Goal: Information Seeking & Learning: Check status

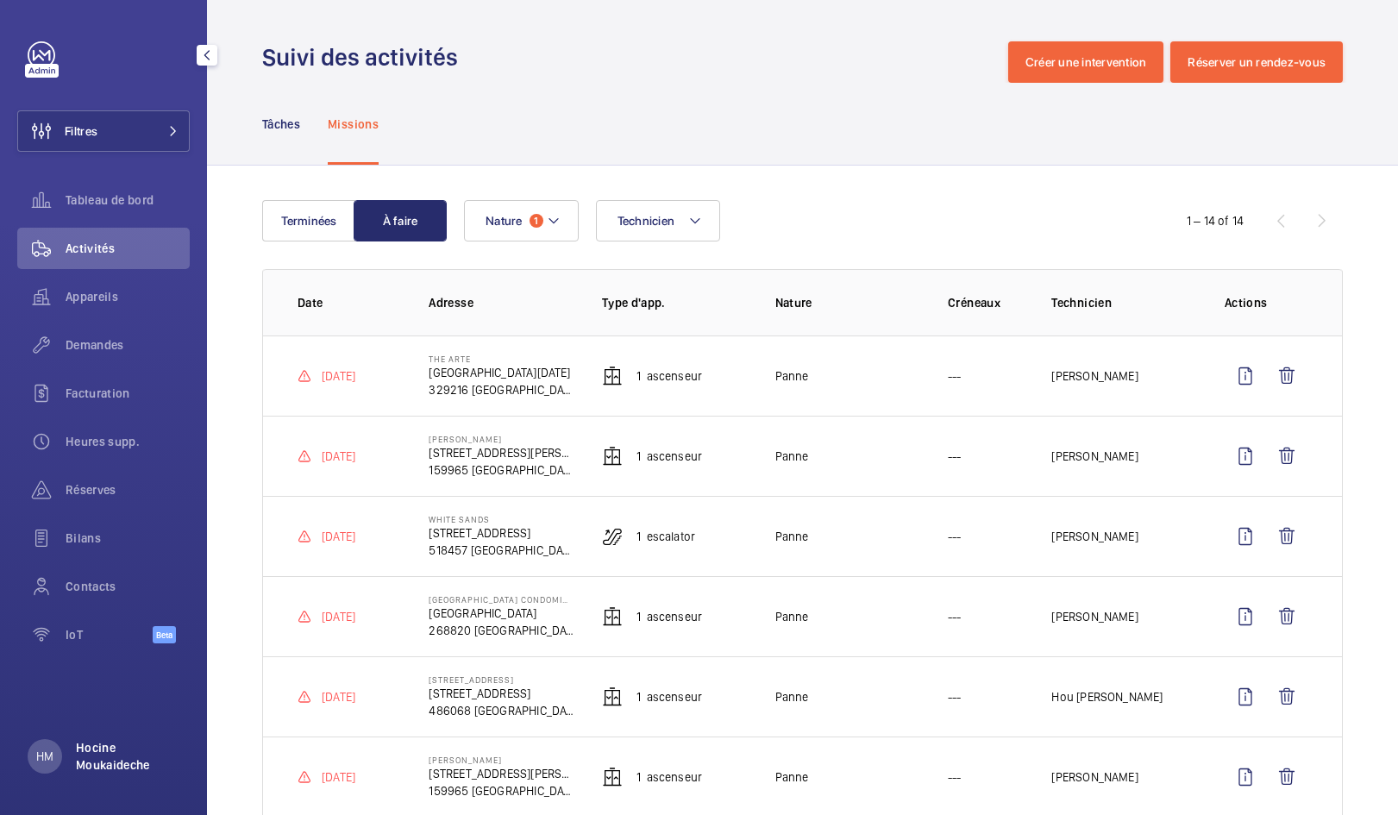
click at [114, 757] on p "Hocine Moukaideche" at bounding box center [128, 756] width 104 height 35
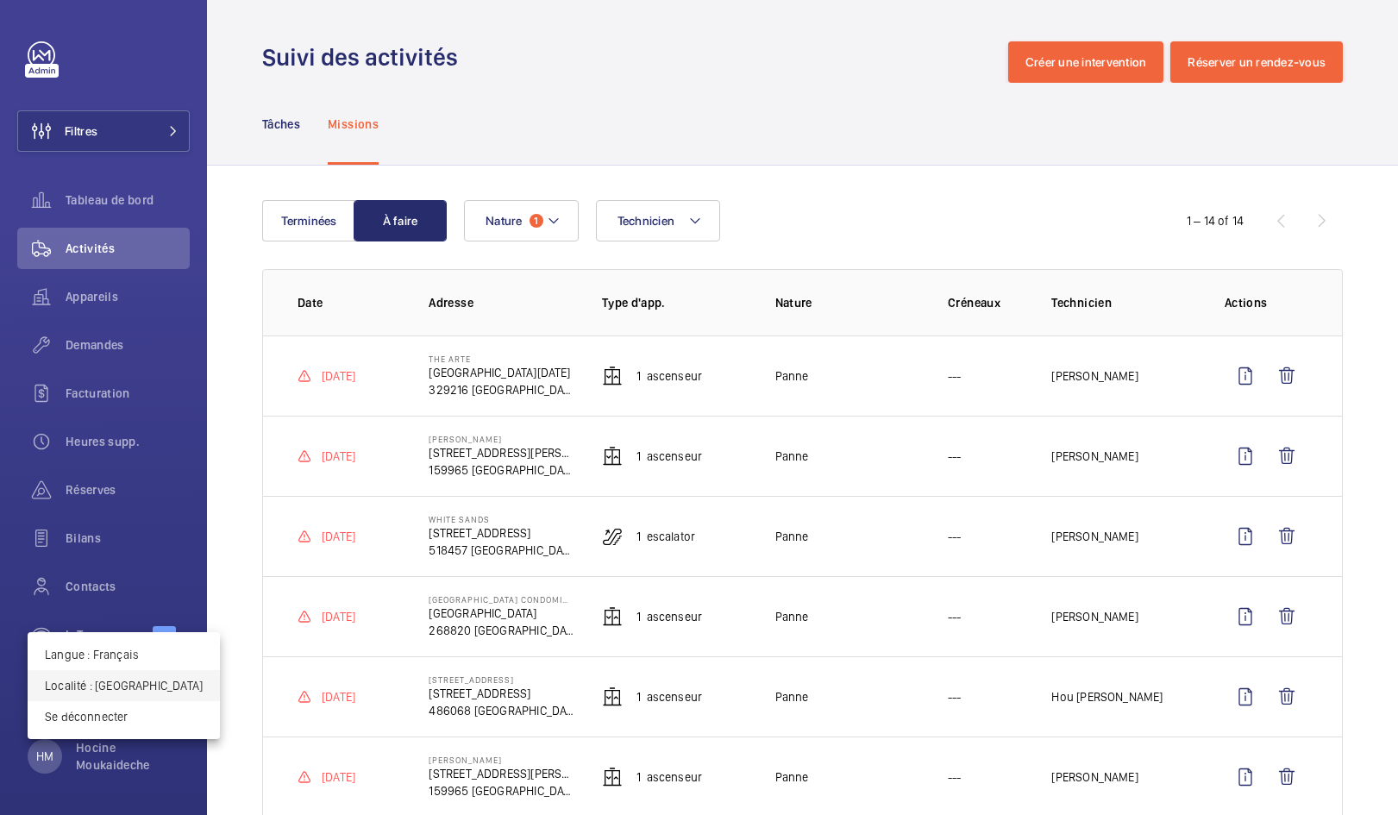
click at [104, 683] on p "Localité : Singapour" at bounding box center [124, 685] width 158 height 17
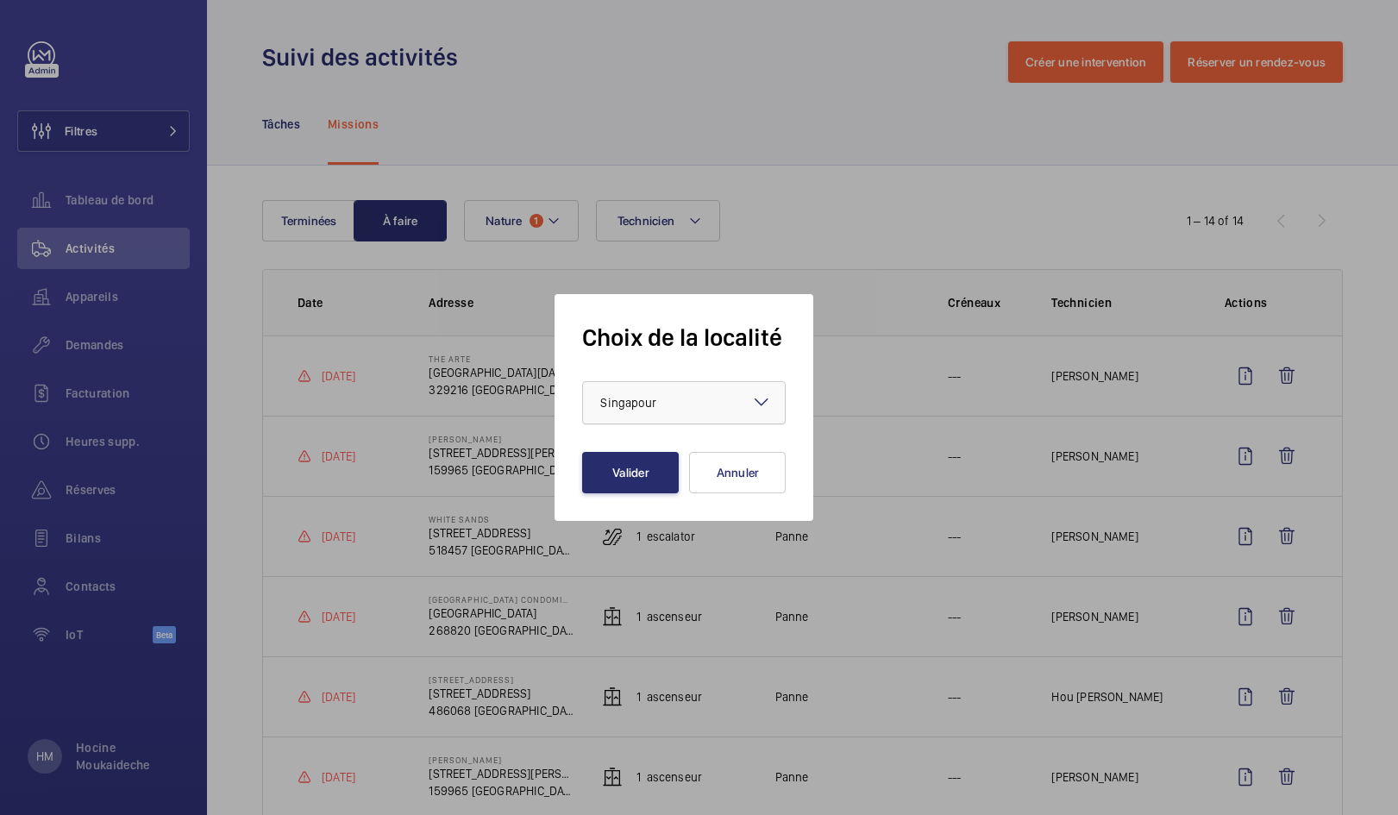
click at [673, 414] on div at bounding box center [684, 402] width 202 height 41
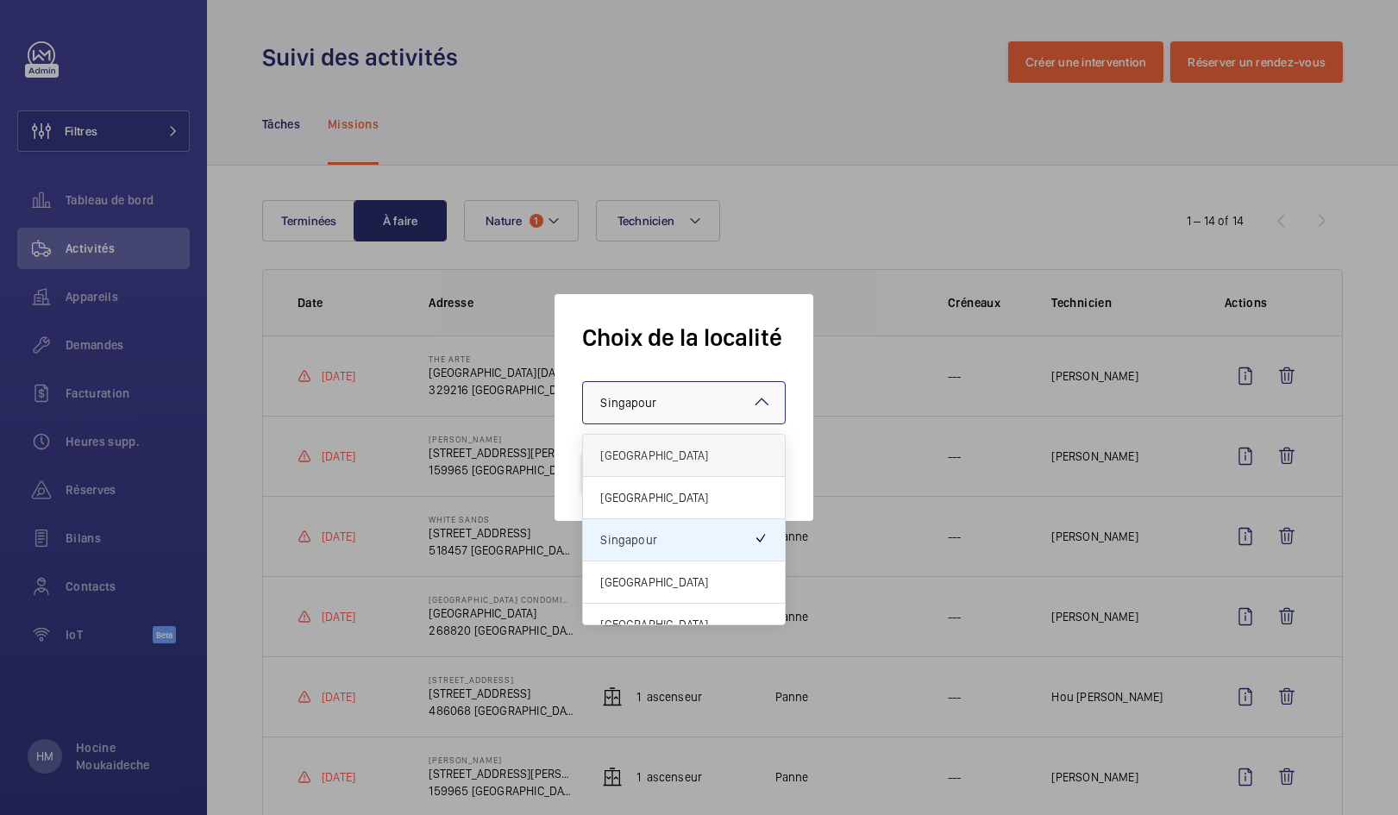
click at [636, 446] on div "[GEOGRAPHIC_DATA]" at bounding box center [684, 456] width 202 height 42
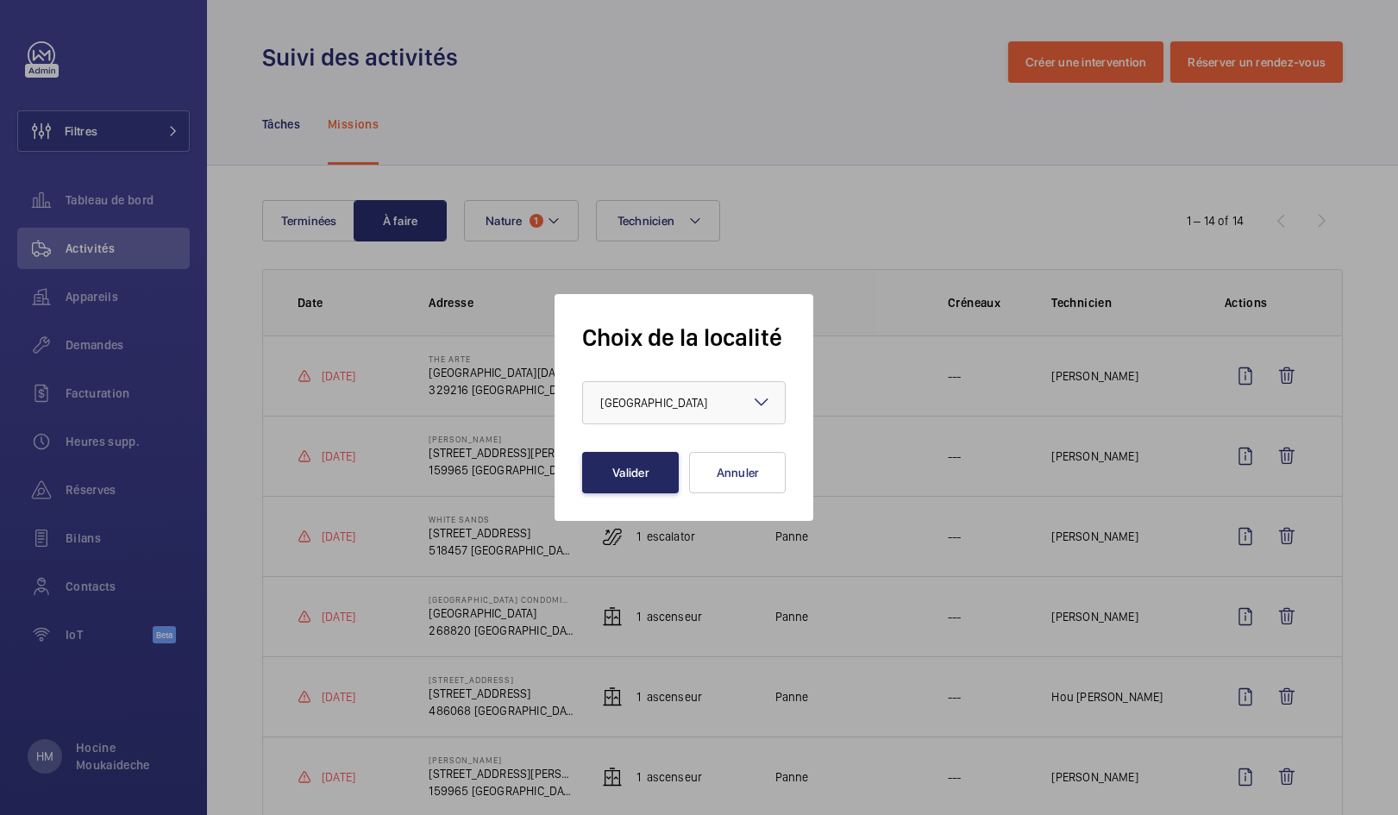
click at [627, 472] on button "Valider" at bounding box center [630, 472] width 97 height 41
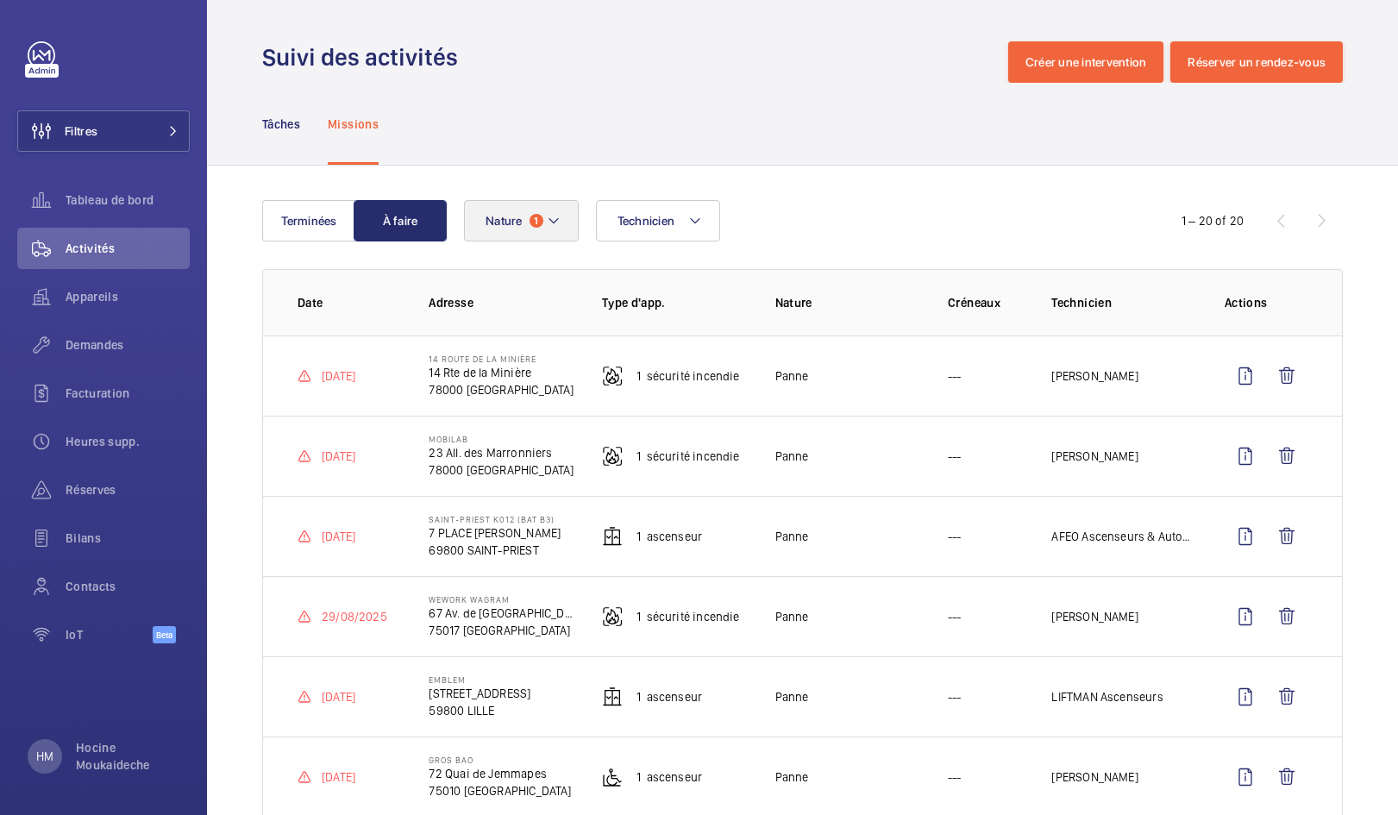
click at [536, 224] on span "1" at bounding box center [537, 221] width 14 height 14
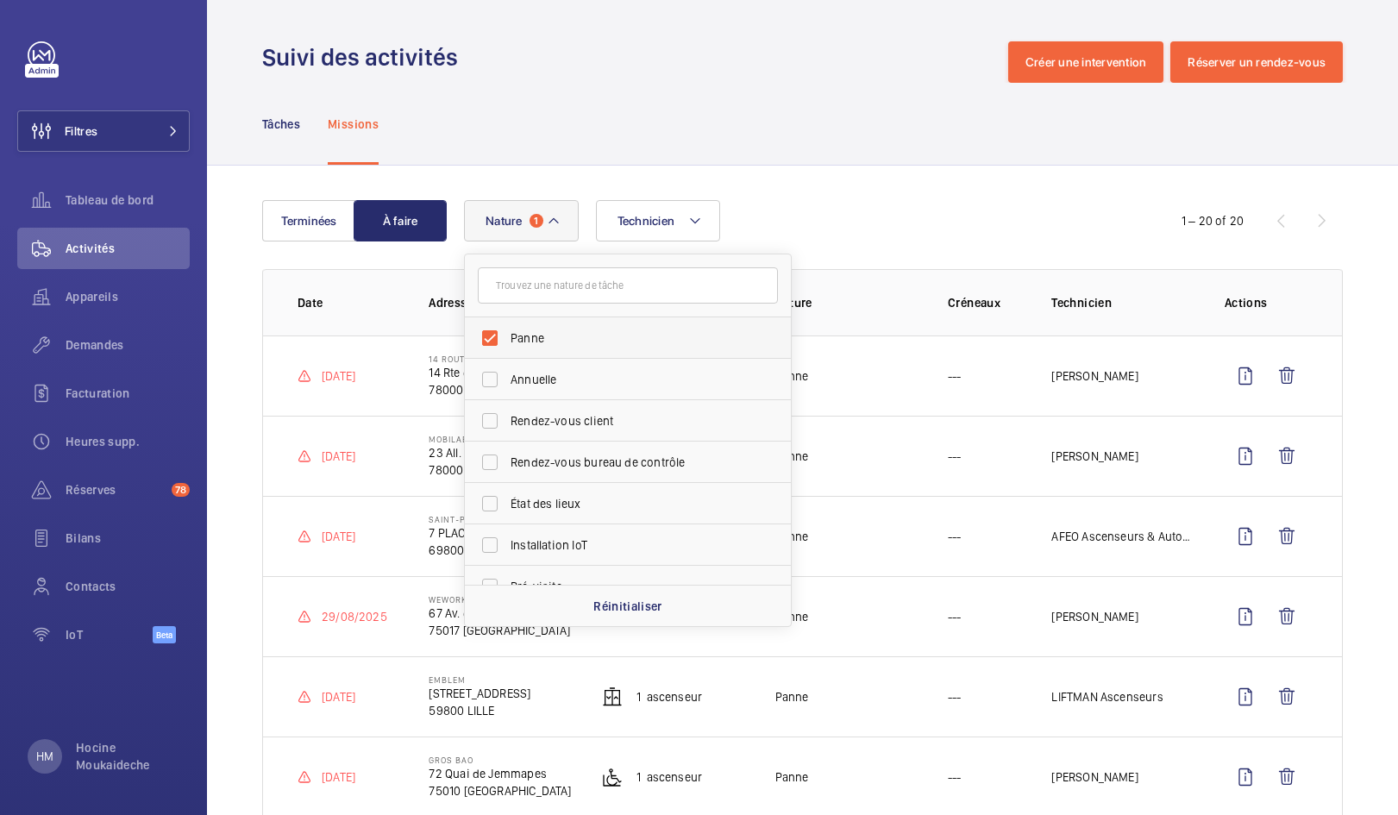
click at [493, 334] on label "Panne" at bounding box center [615, 337] width 300 height 41
click at [493, 334] on input "Panne" at bounding box center [490, 338] width 35 height 35
checkbox input "false"
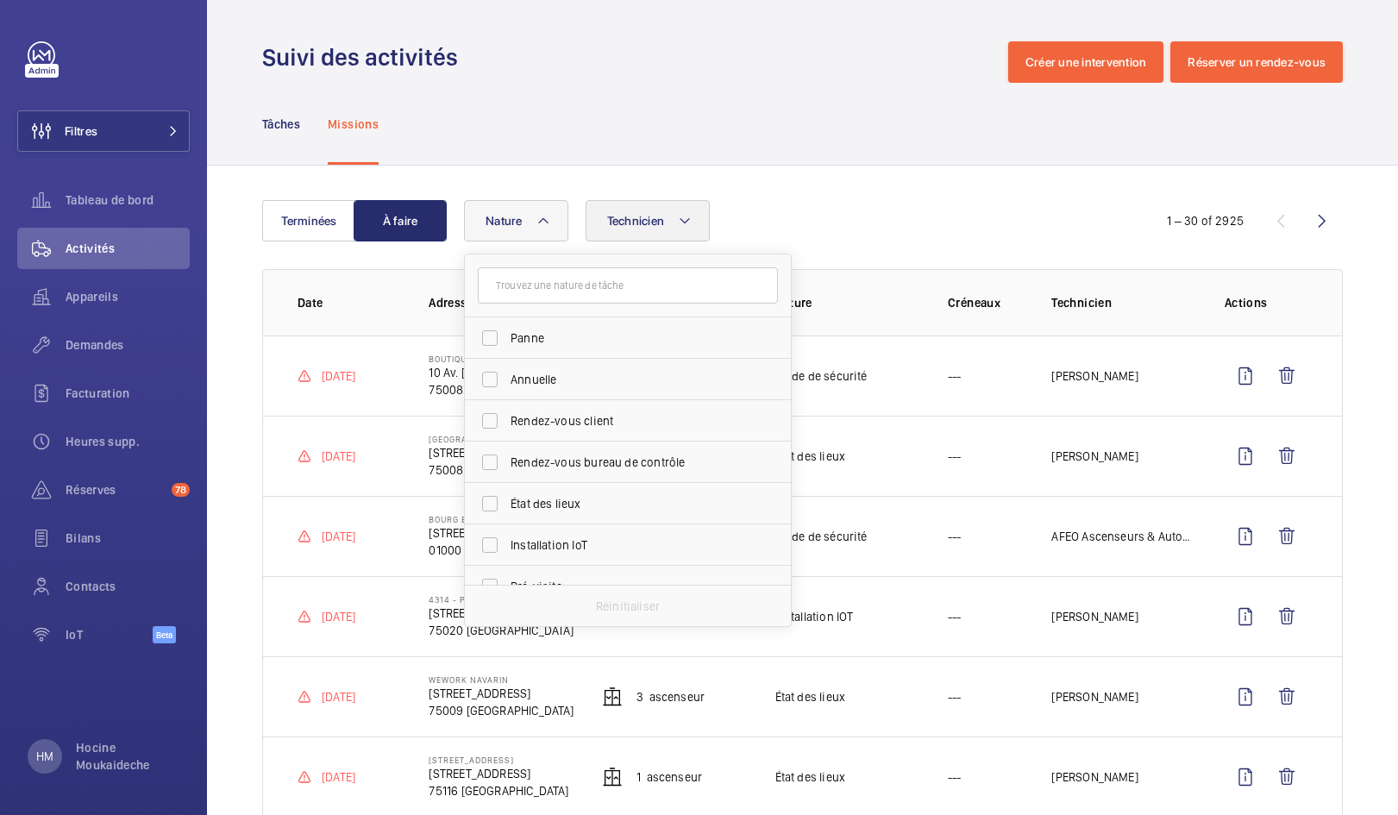
click at [670, 225] on button "Technicien" at bounding box center [648, 220] width 125 height 41
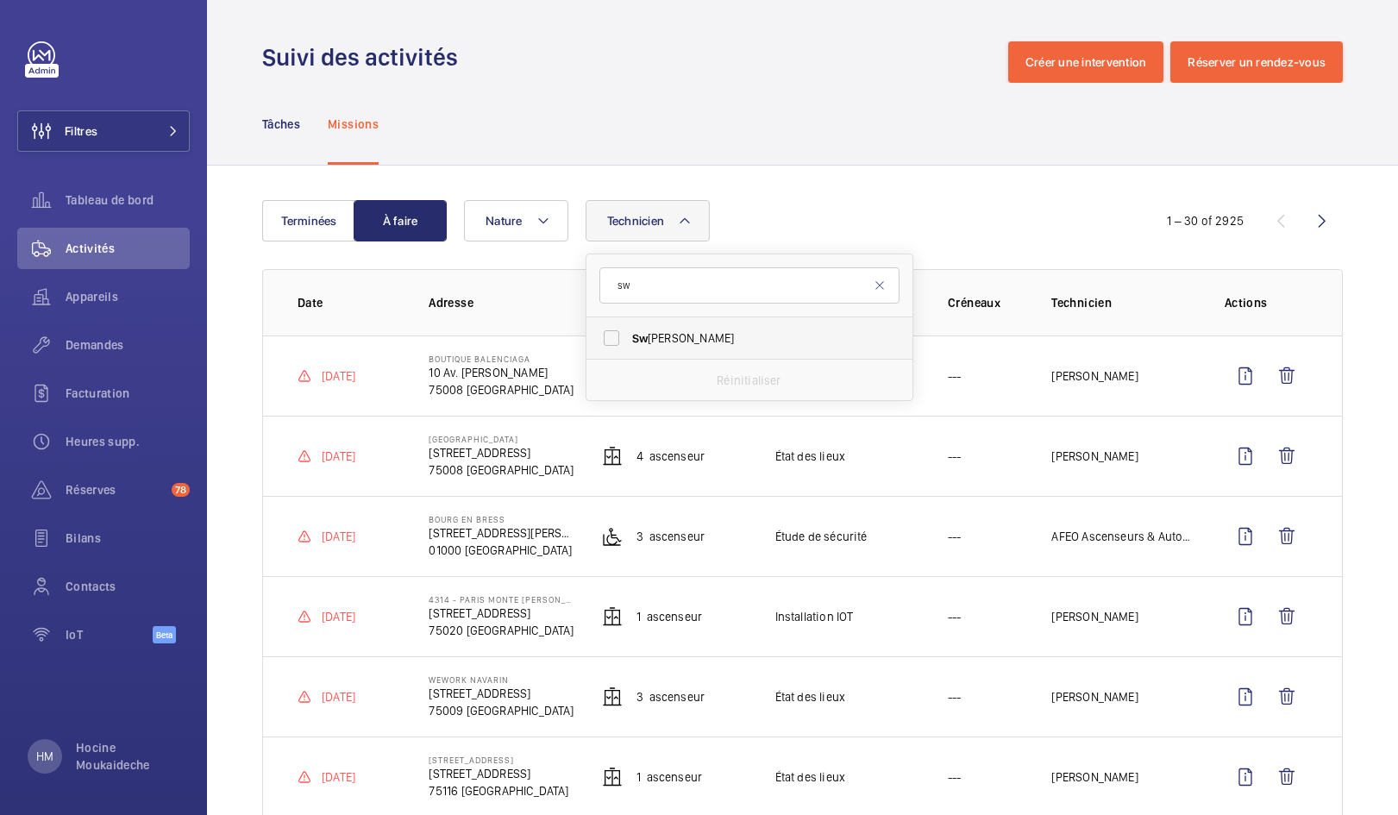
type input "sw"
click at [652, 335] on span "Sw adrou-Dine Zaïdi" at bounding box center [750, 338] width 237 height 17
click at [629, 335] on input "Sw adrou-Dine Zaïdi" at bounding box center [611, 338] width 35 height 35
checkbox input "true"
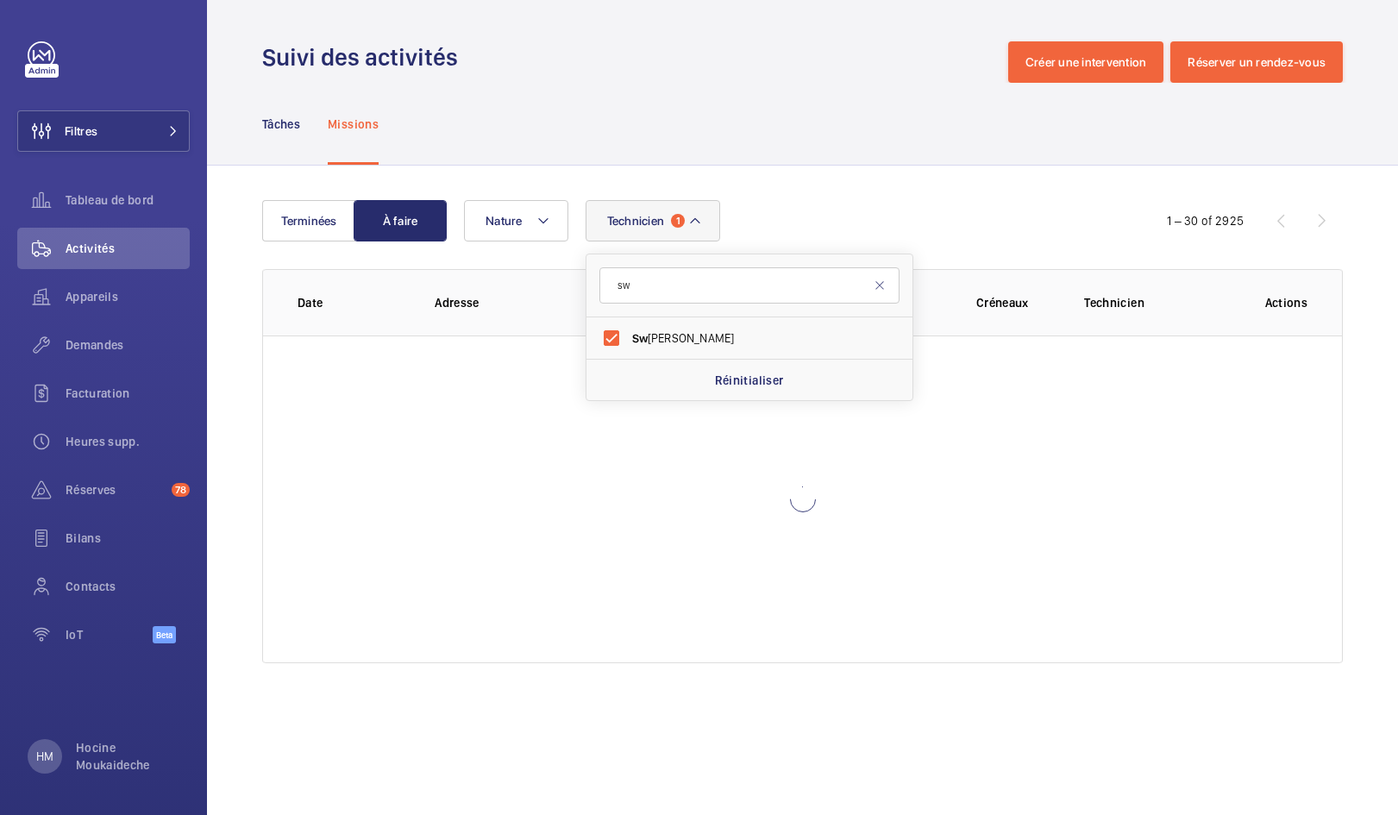
click at [868, 193] on div "Terminées À faire Technicien 1 sw Sw adrou-Dine Zaïdi Réinitialiser Nature 1 – …" at bounding box center [802, 435] width 1191 height 539
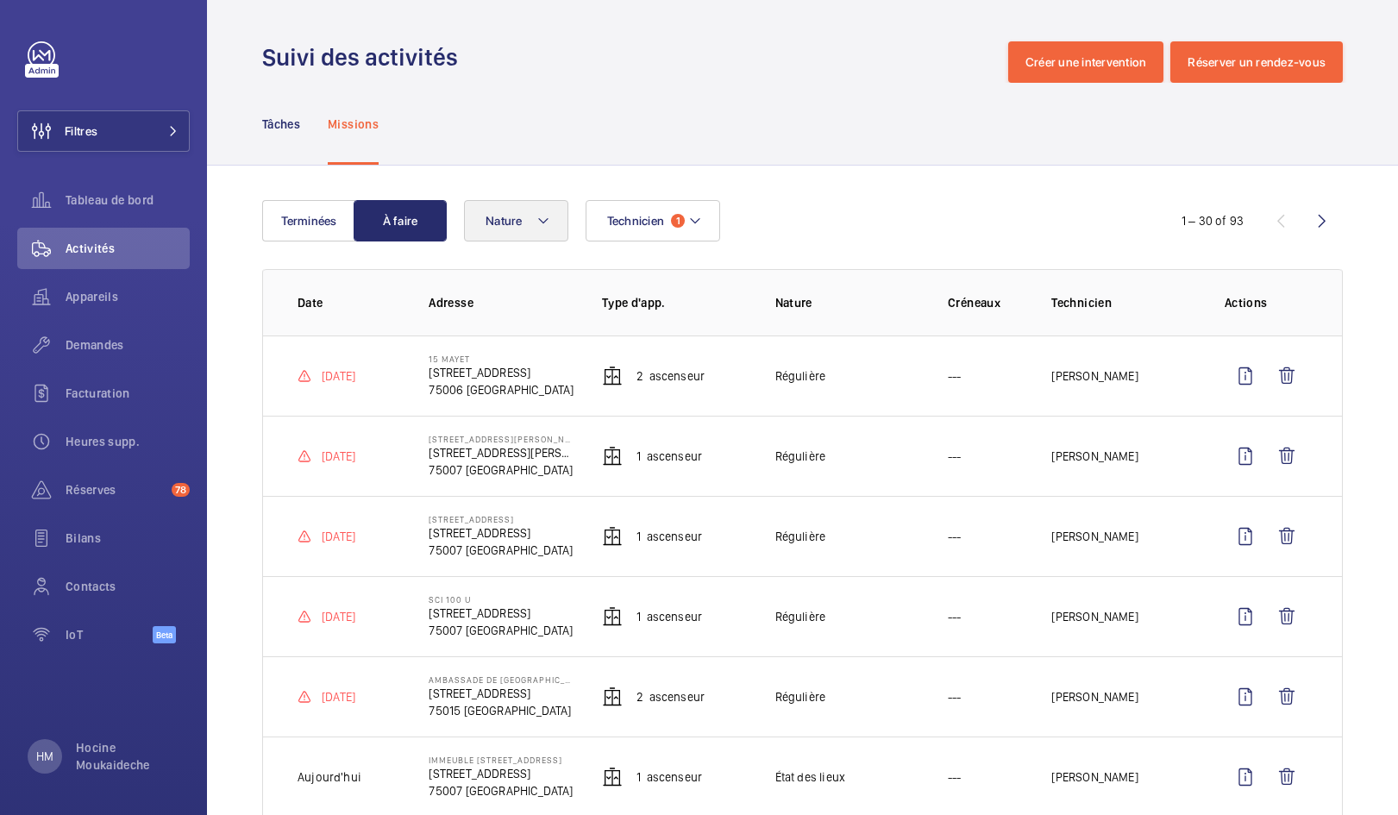
click at [541, 223] on mat-icon at bounding box center [544, 221] width 14 height 21
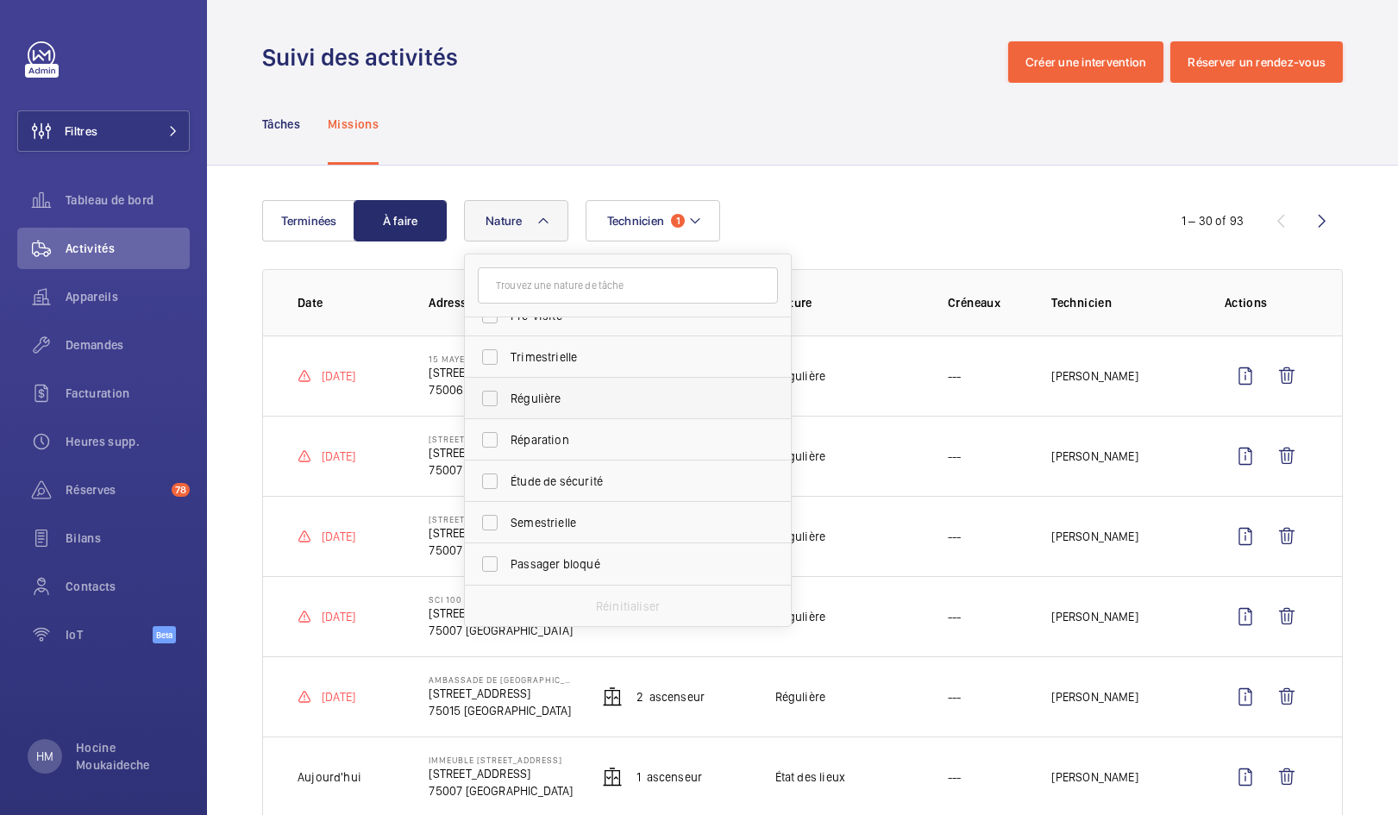
scroll to position [271, 0]
click at [548, 400] on span "Régulière" at bounding box center [629, 398] width 237 height 17
click at [507, 400] on input "Régulière" at bounding box center [490, 398] width 35 height 35
checkbox input "true"
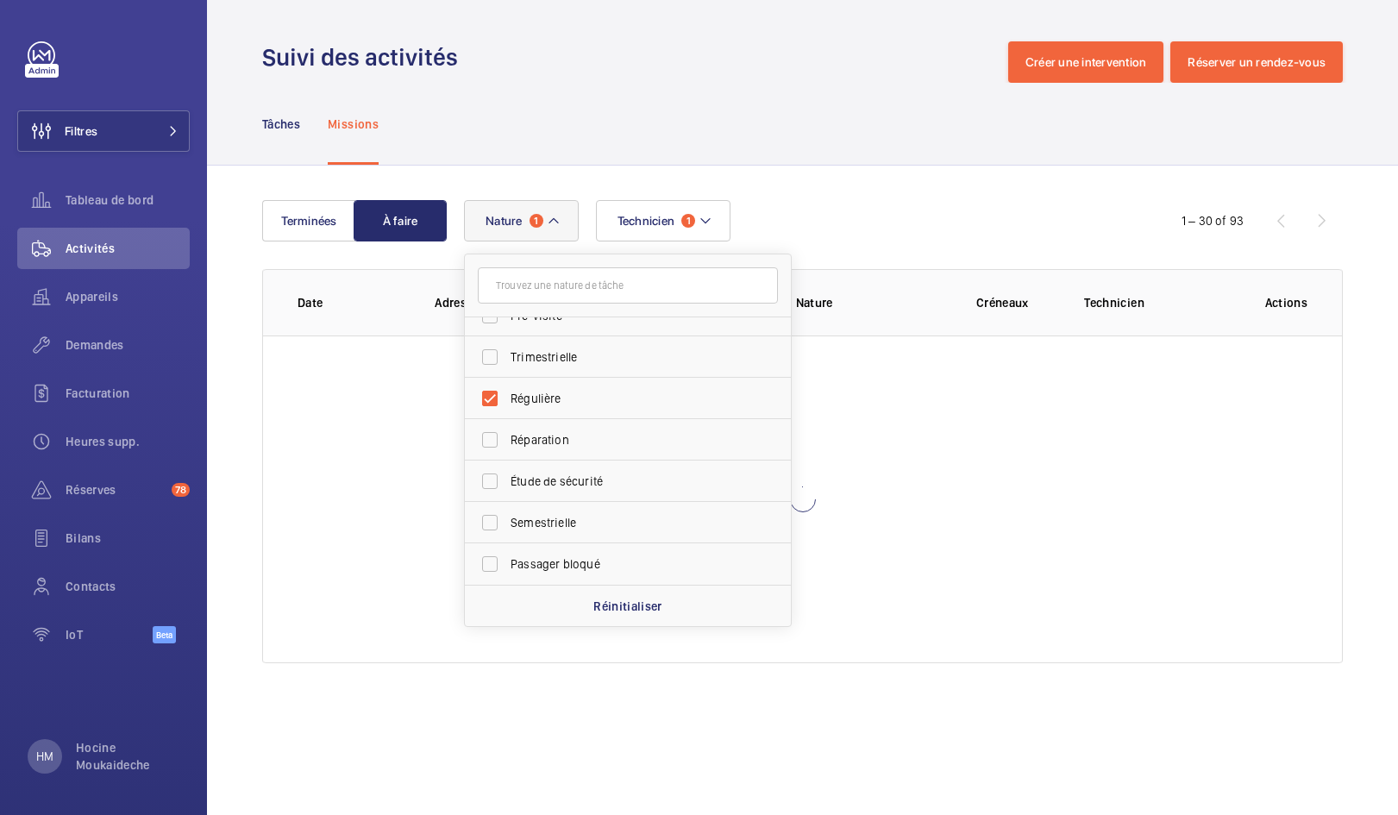
click at [816, 215] on div "Technicien 1 Nature 1 Annuelle Panne Rendez-vous client Rendez-vous bureau de c…" at bounding box center [800, 220] width 672 height 41
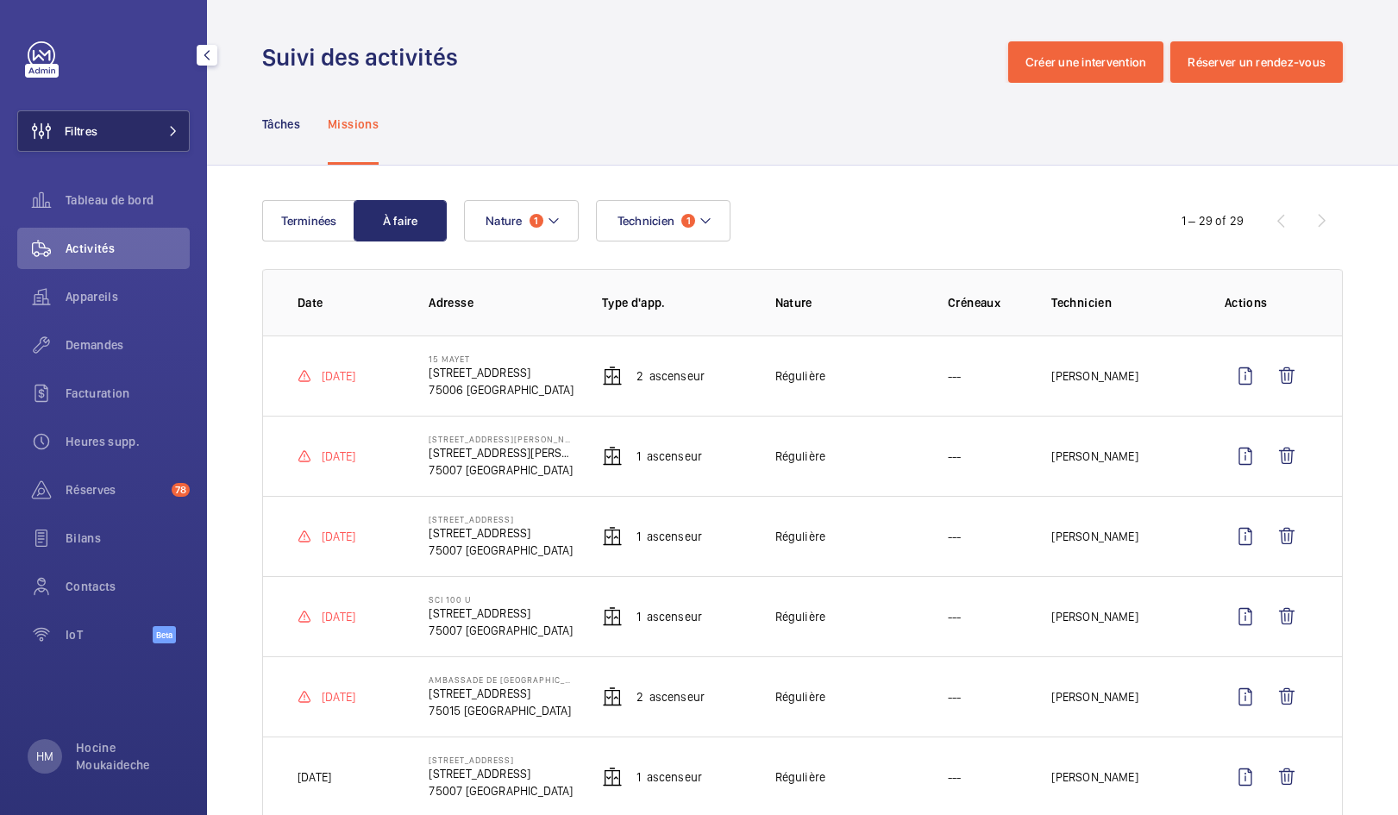
click at [133, 129] on button "Filtres" at bounding box center [103, 130] width 173 height 41
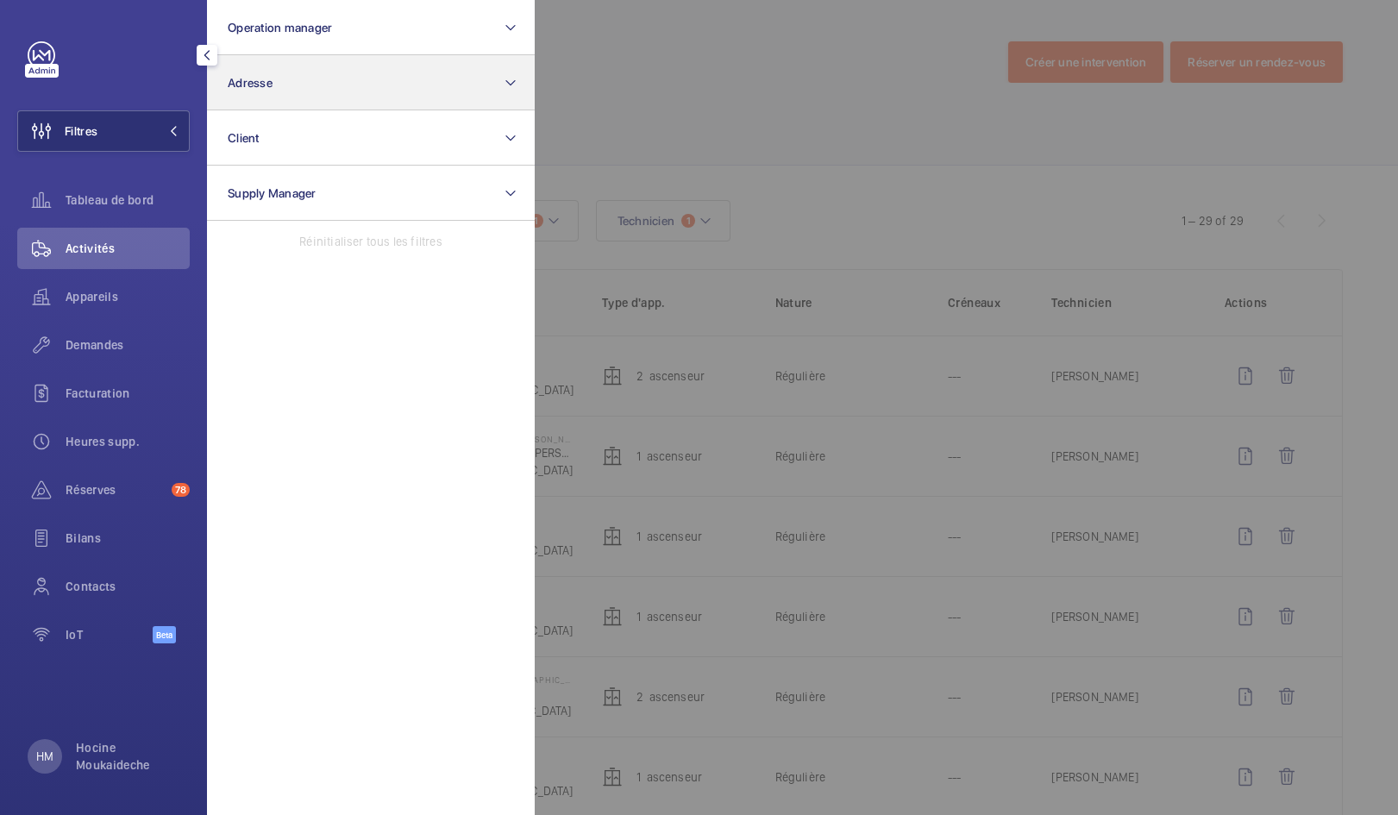
click at [413, 71] on button "Adresse" at bounding box center [371, 82] width 328 height 55
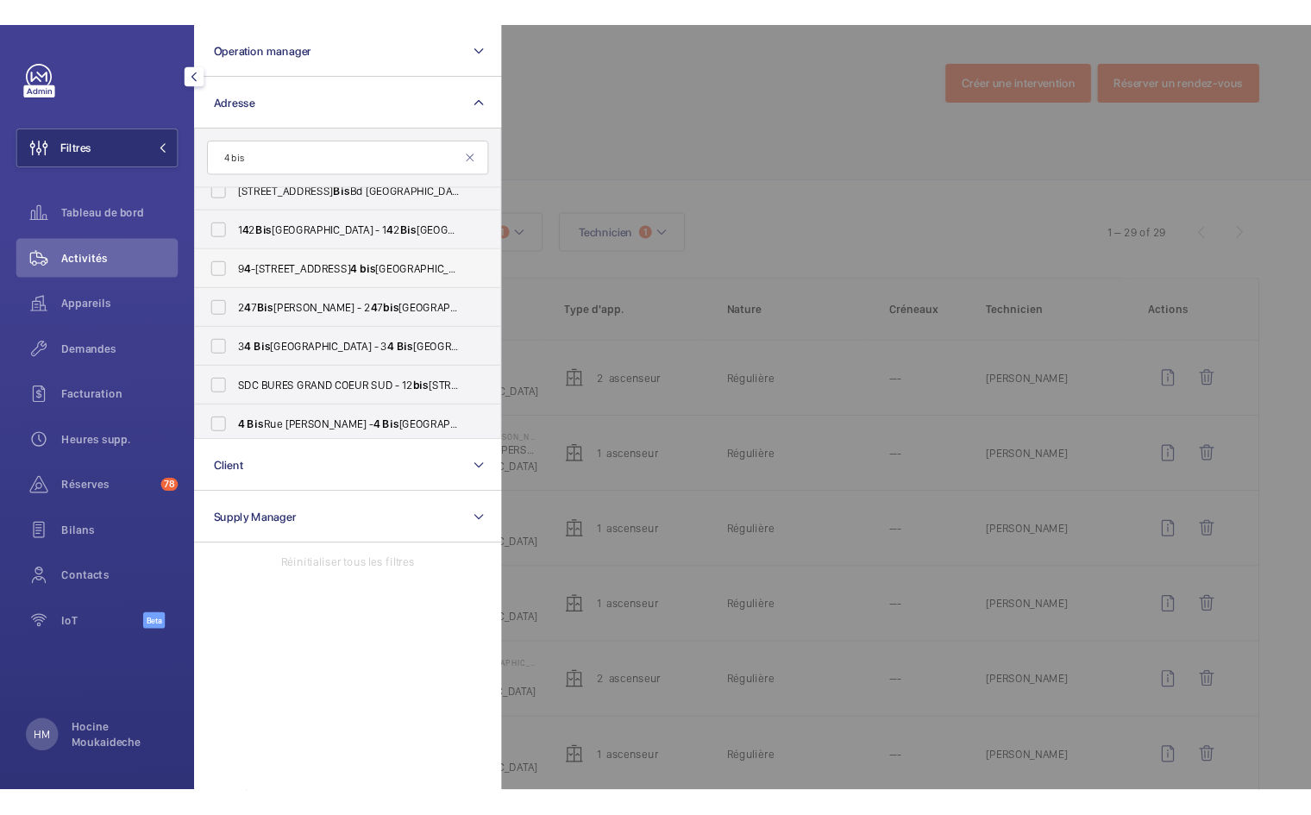
scroll to position [142, 0]
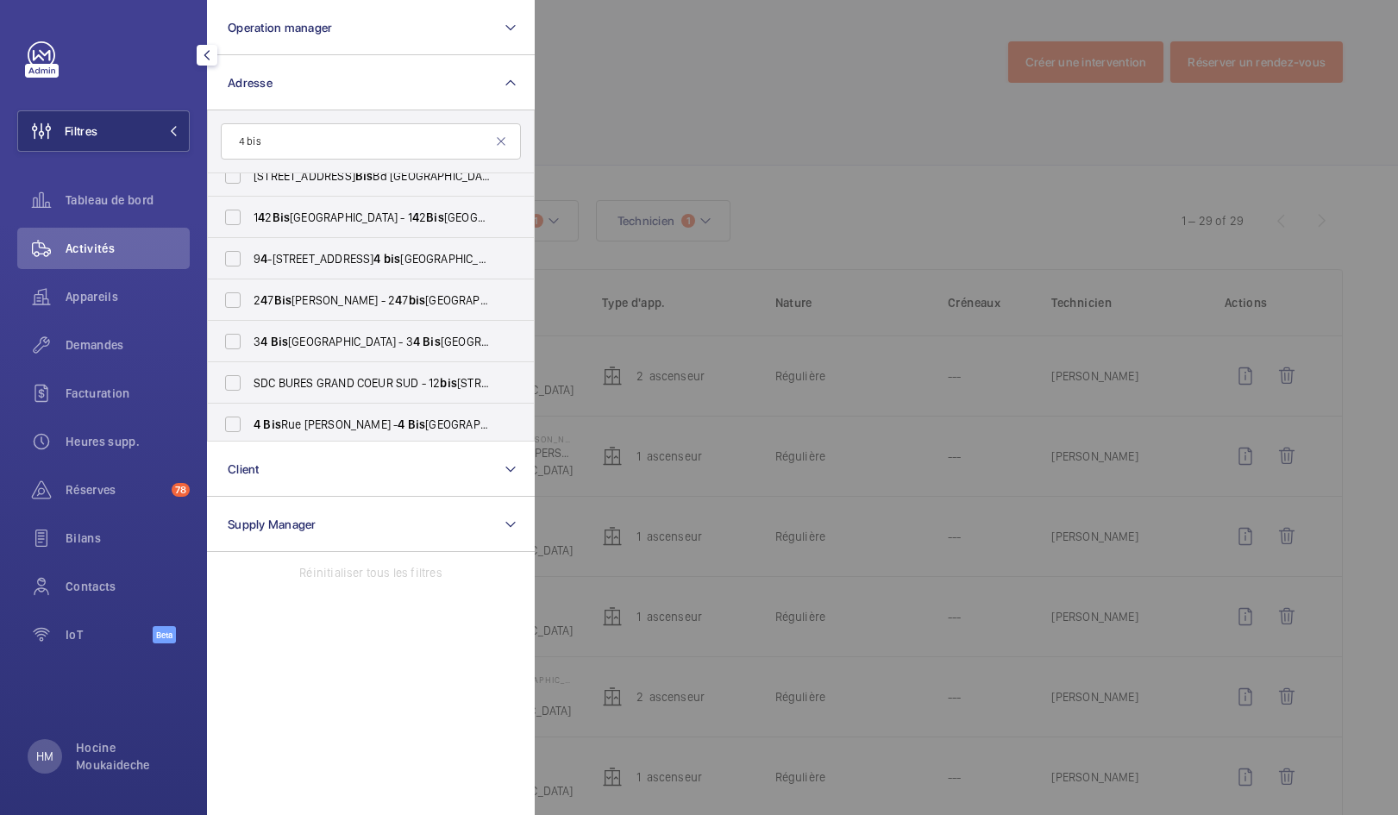
click at [249, 141] on input "4 bis" at bounding box center [371, 141] width 300 height 36
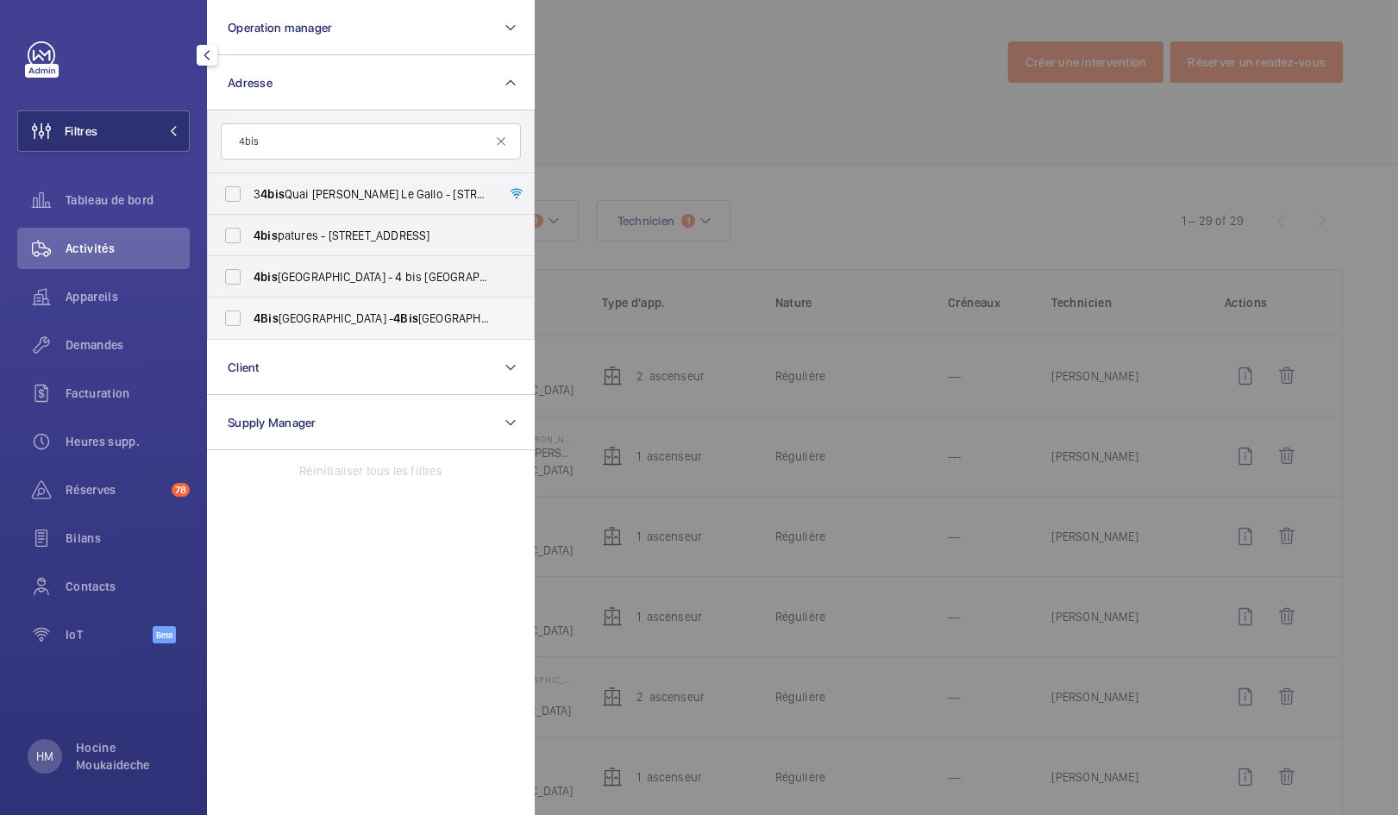
type input "4bis"
click at [322, 314] on span "4Bis Avenue de Ségur - 4Bis avenue de Ségur, 75007 PARIS, PARIS 75007" at bounding box center [372, 318] width 237 height 17
click at [250, 314] on input "4Bis Avenue de Ségur - 4Bis avenue de Ségur, 75007 PARIS, PARIS 75007" at bounding box center [233, 318] width 35 height 35
checkbox input "true"
click at [782, 98] on div at bounding box center [1234, 407] width 1398 height 815
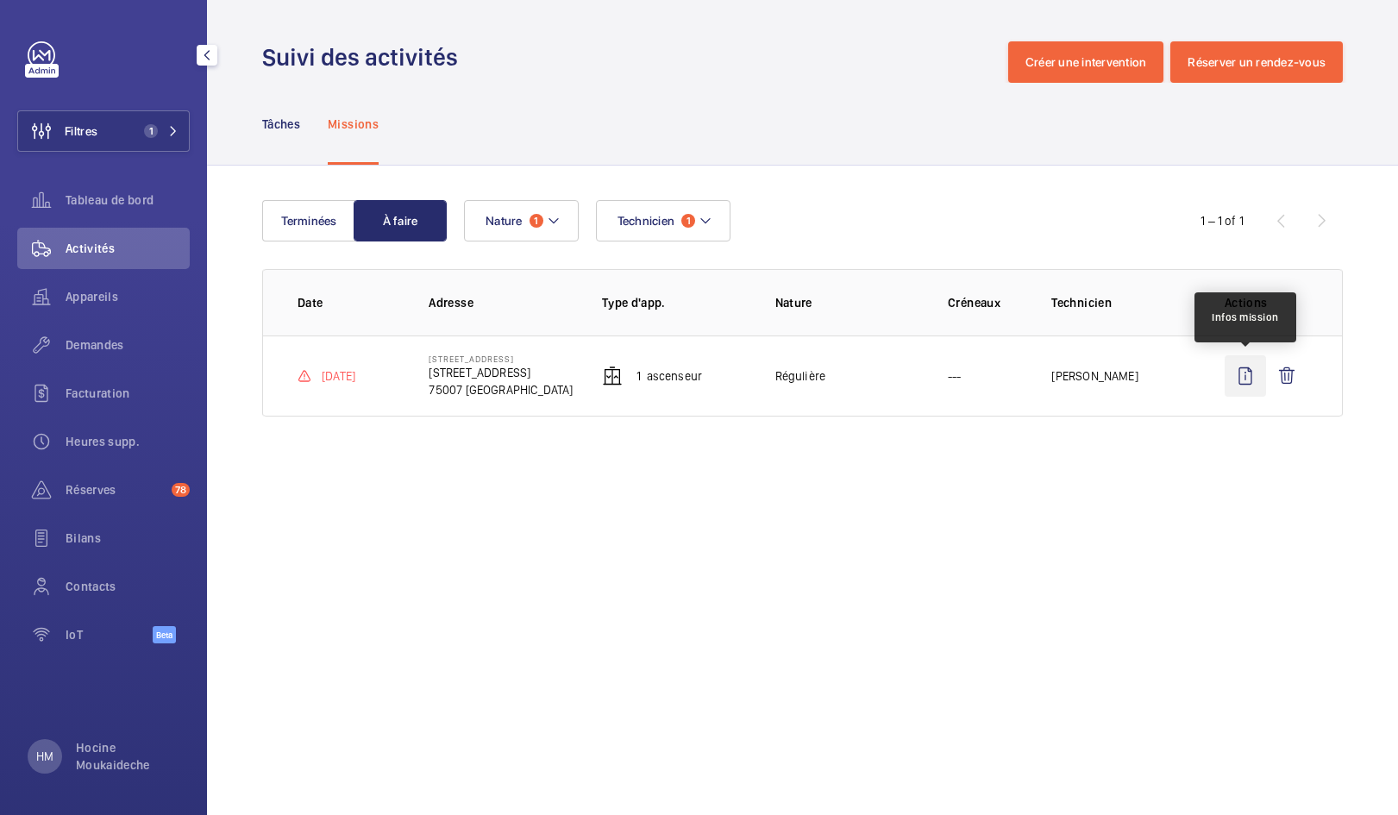
click at [1242, 377] on wm-front-icon-button at bounding box center [1245, 375] width 41 height 41
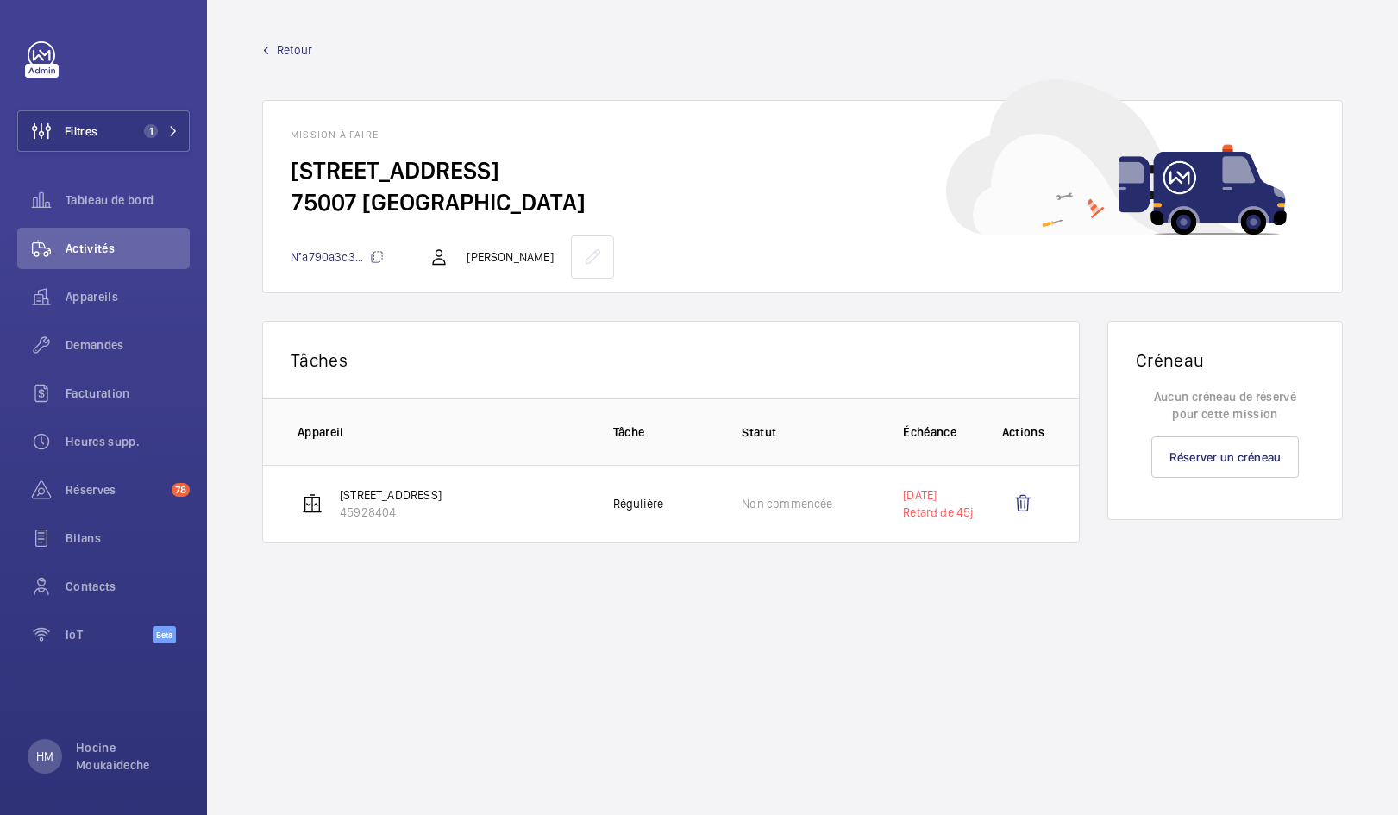
click at [286, 50] on span "Retour" at bounding box center [294, 49] width 35 height 17
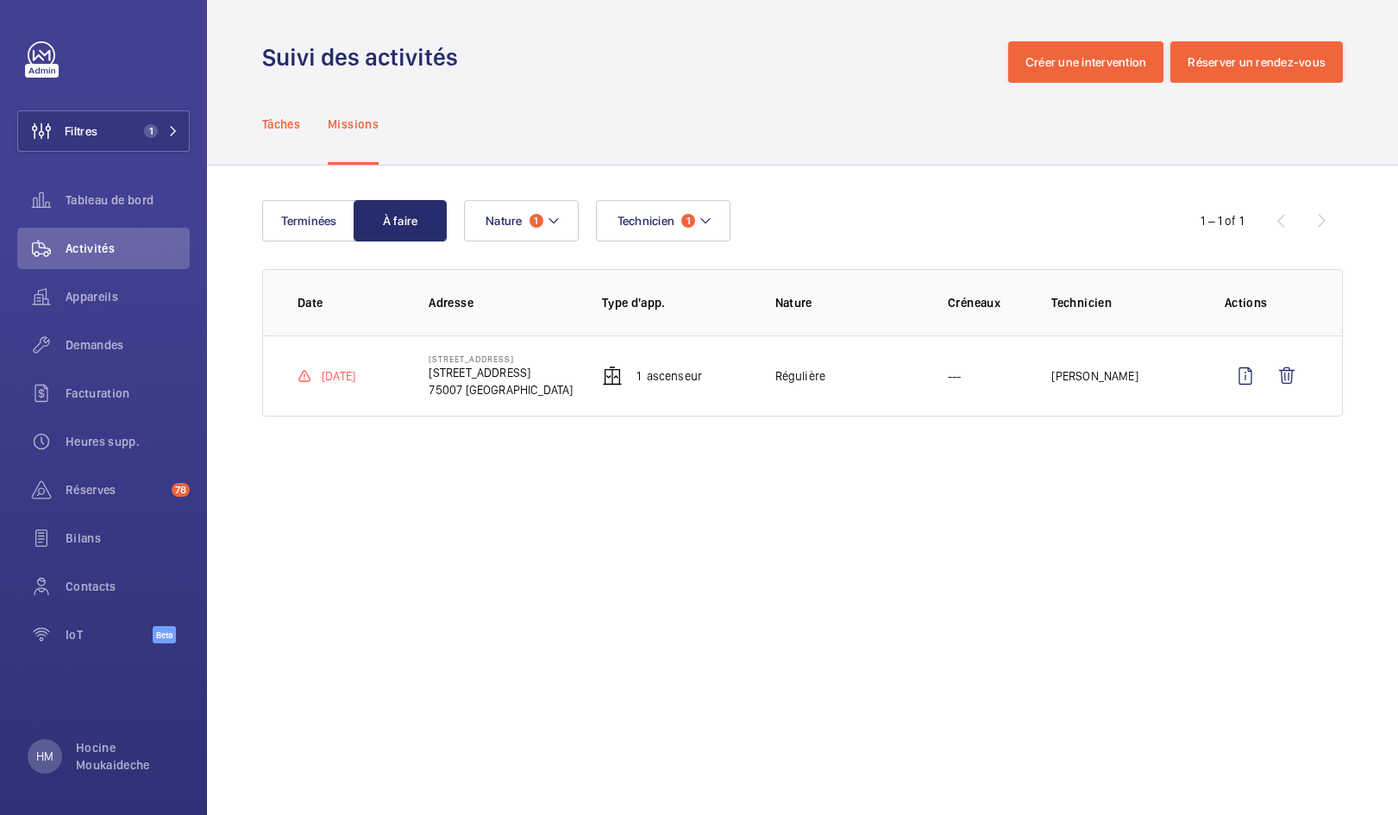
click at [279, 128] on p "Tâches" at bounding box center [281, 124] width 38 height 17
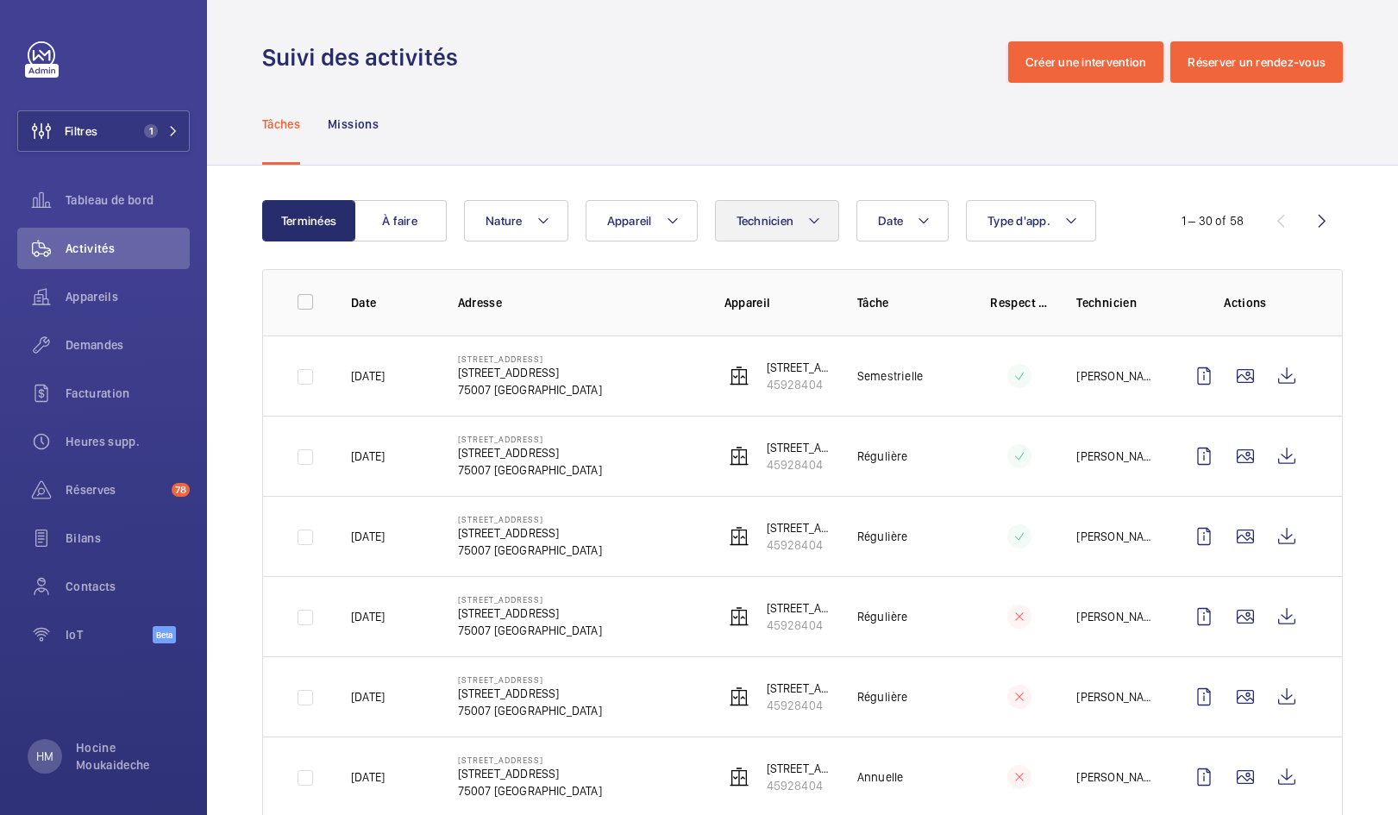
click at [818, 225] on mat-icon at bounding box center [814, 221] width 14 height 21
type input "swa"
click at [791, 340] on span "Swa drou-Dine Zaïdi" at bounding box center [880, 338] width 237 height 17
click at [758, 340] on input "Swa drou-Dine Zaïdi" at bounding box center [741, 338] width 35 height 35
checkbox input "true"
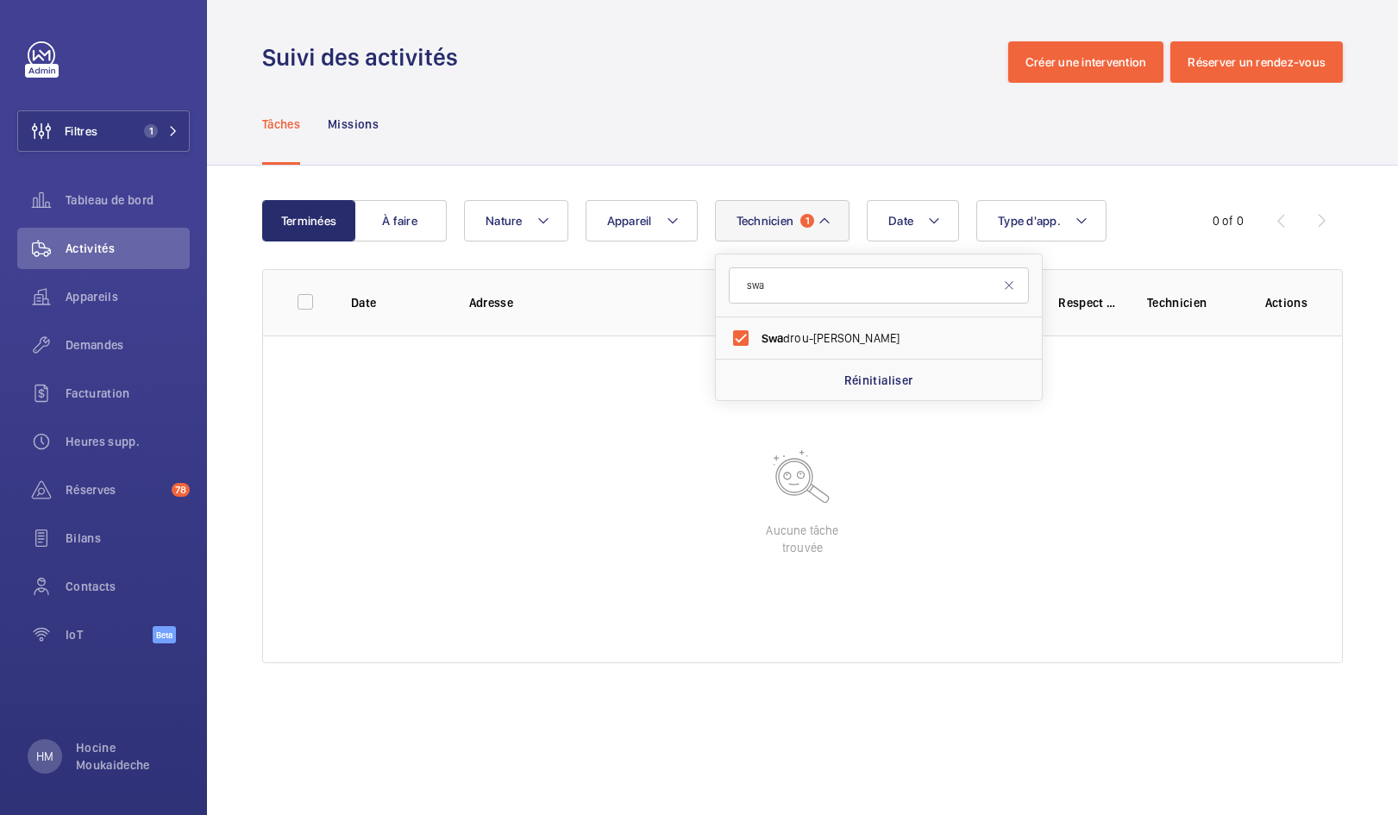
click at [813, 162] on div "Tâches Missions" at bounding box center [802, 124] width 1081 height 82
click at [398, 223] on button "À faire" at bounding box center [400, 220] width 93 height 41
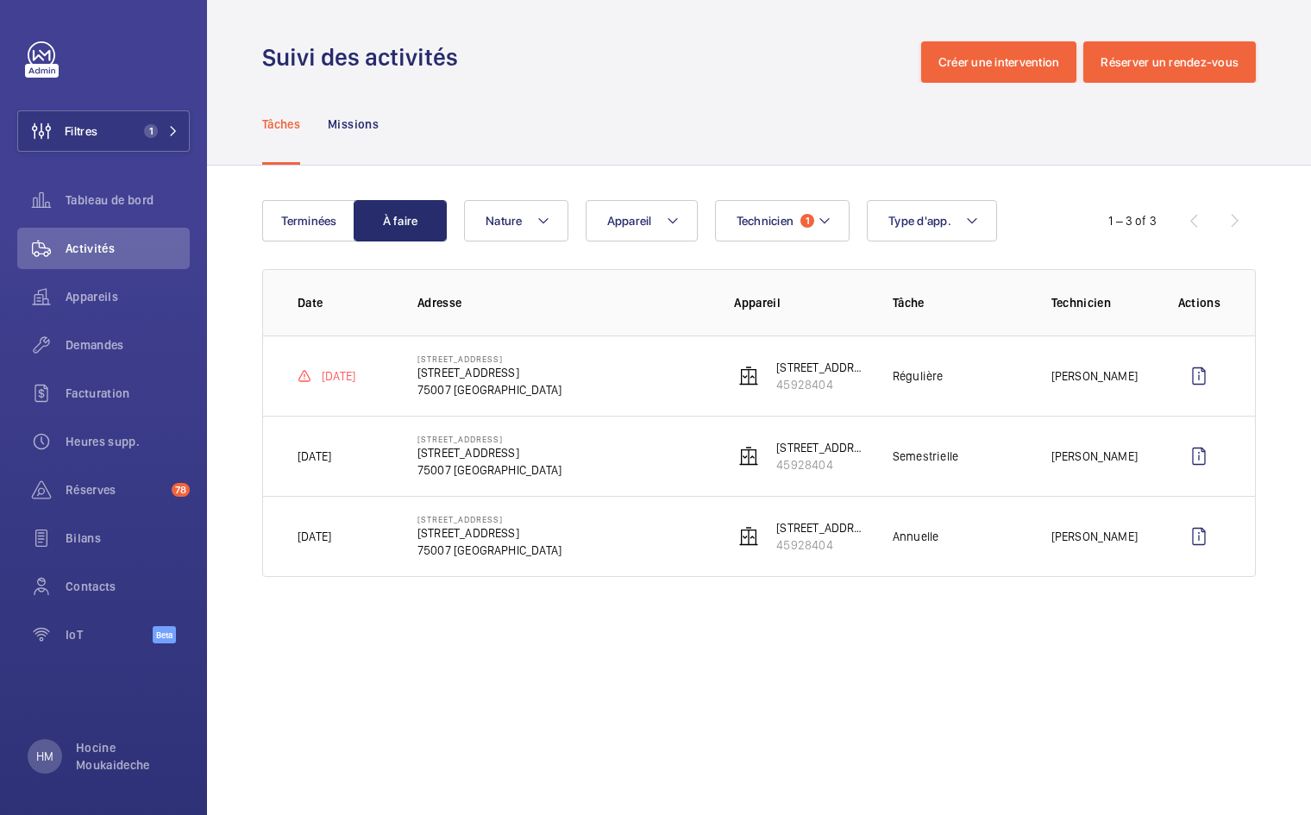
click at [763, 144] on div "Tâches Missions" at bounding box center [759, 124] width 994 height 82
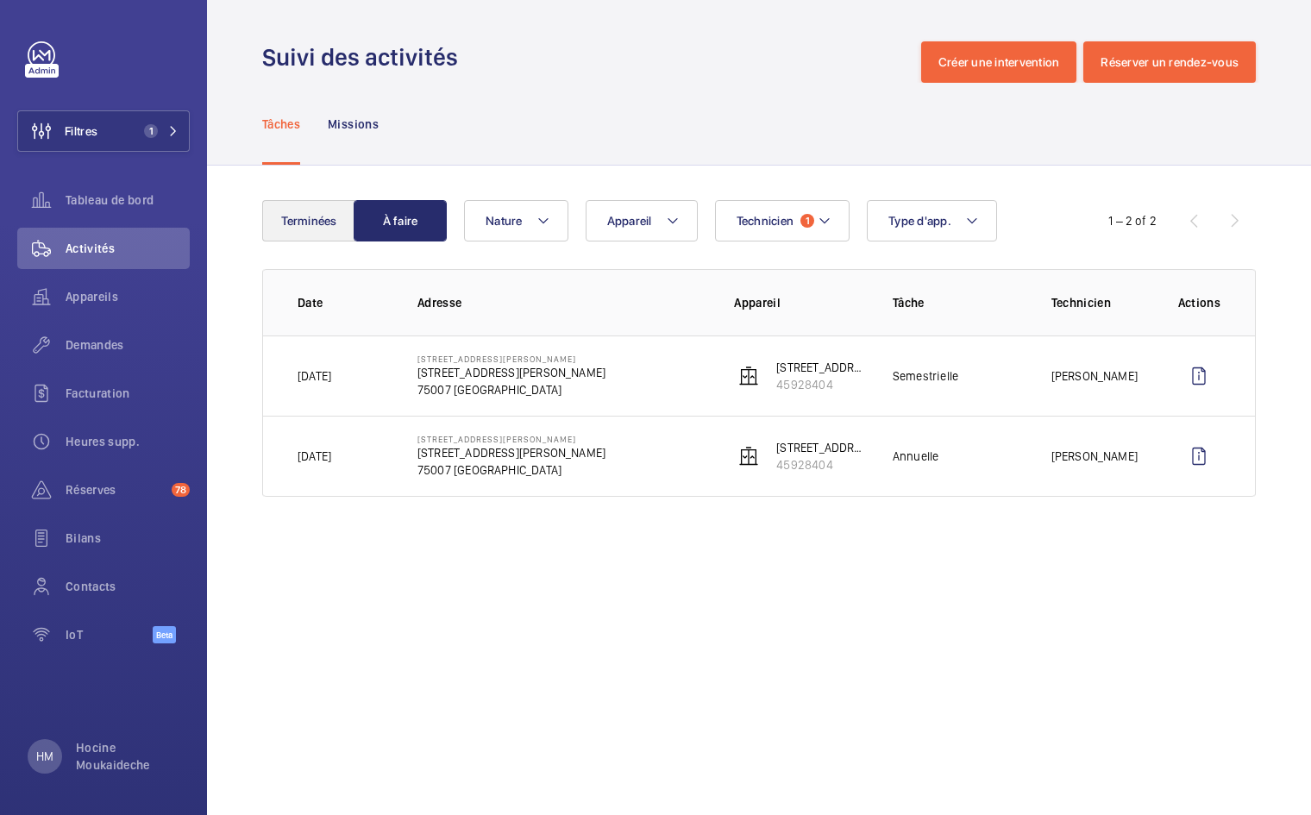
click at [327, 215] on button "Terminées" at bounding box center [308, 220] width 93 height 41
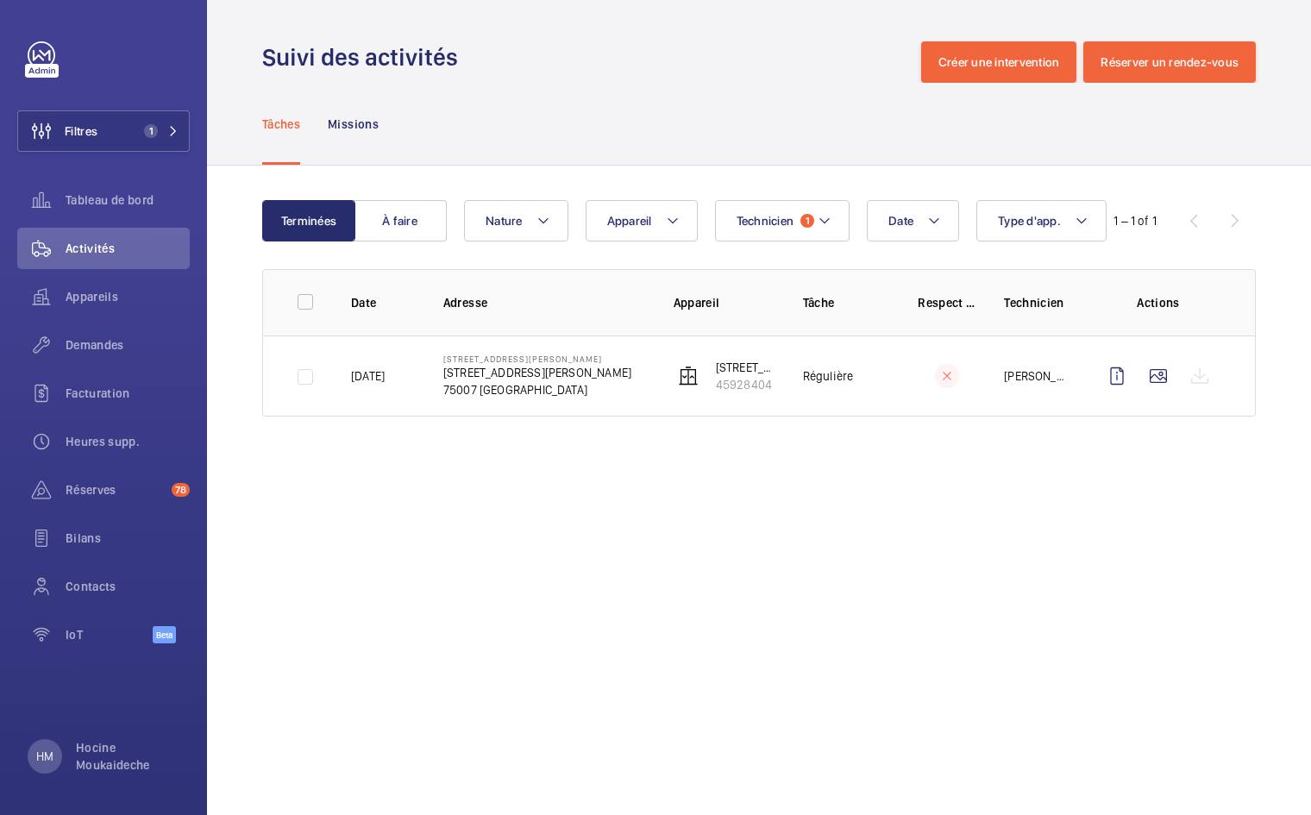
scroll to position [-1, 0]
click at [624, 79] on div "Suivi des activités Créer une intervention Réserver un rendez-vous" at bounding box center [759, 61] width 994 height 41
click at [671, 133] on div "Tâches Missions" at bounding box center [759, 124] width 994 height 82
